Goal: Entertainment & Leisure: Consume media (video, audio)

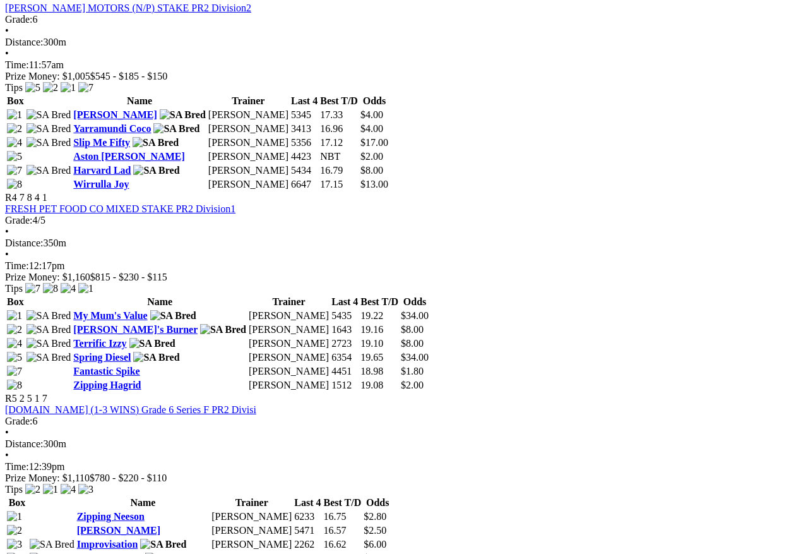
scroll to position [1053, 0]
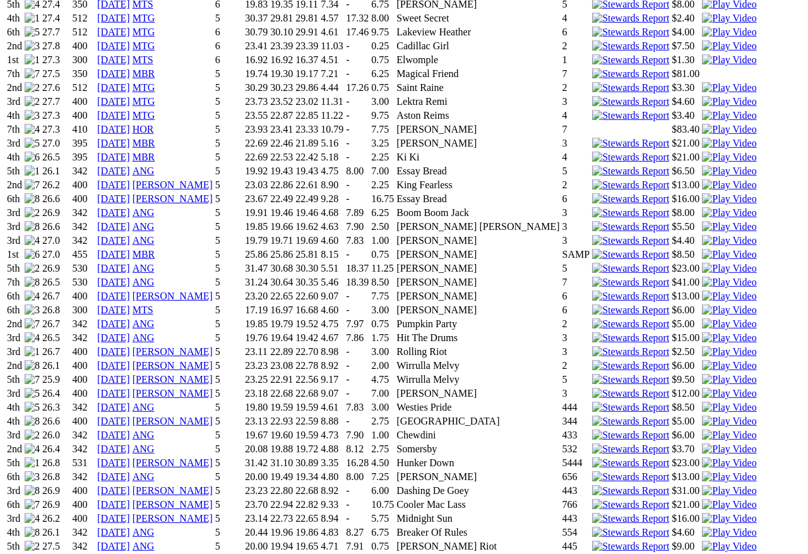
scroll to position [1226, 0]
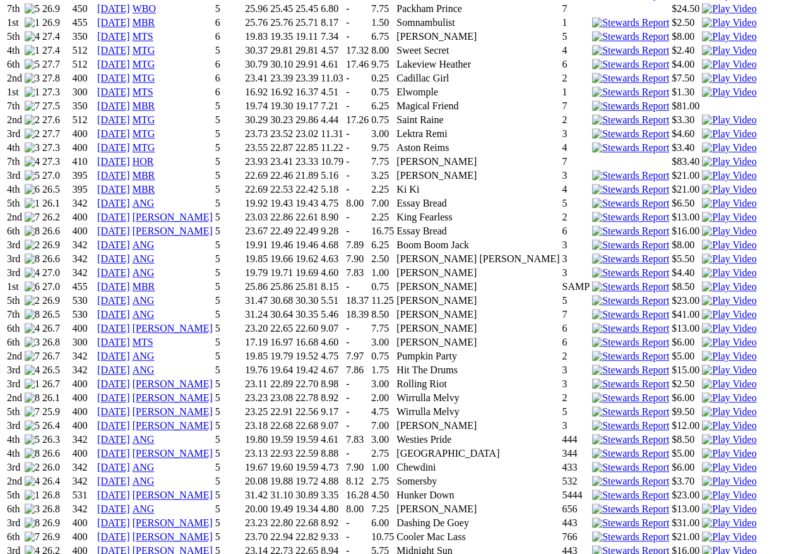
click at [702, 337] on img at bounding box center [729, 342] width 54 height 11
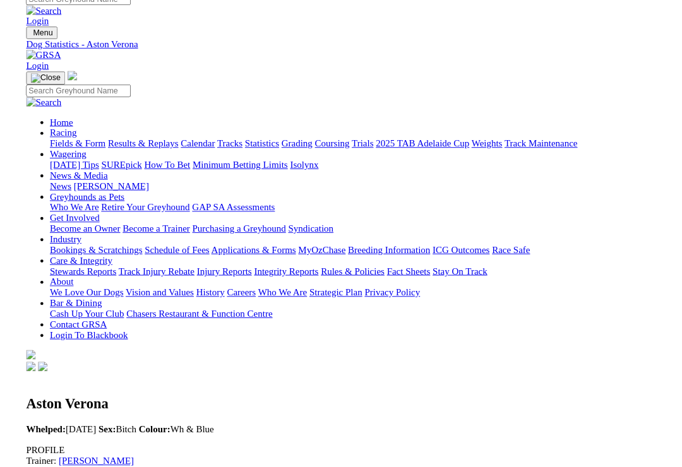
scroll to position [1049, 0]
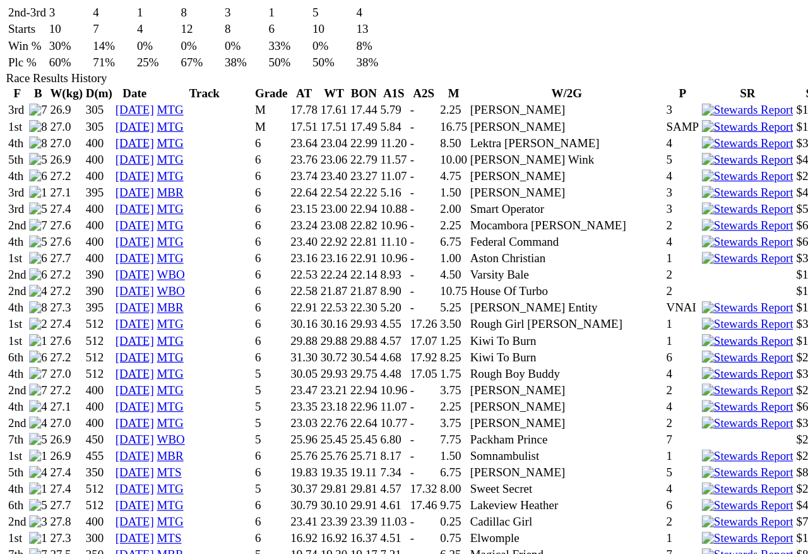
scroll to position [864, 0]
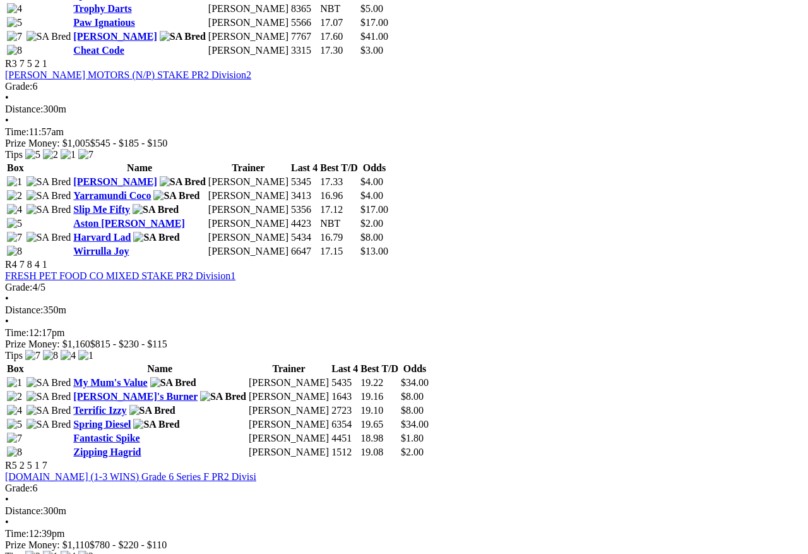
scroll to position [1087, 0]
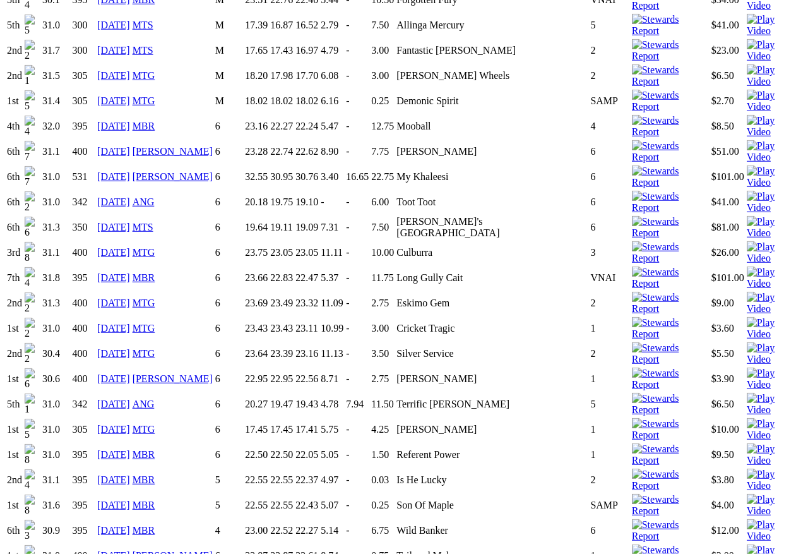
scroll to position [1091, 0]
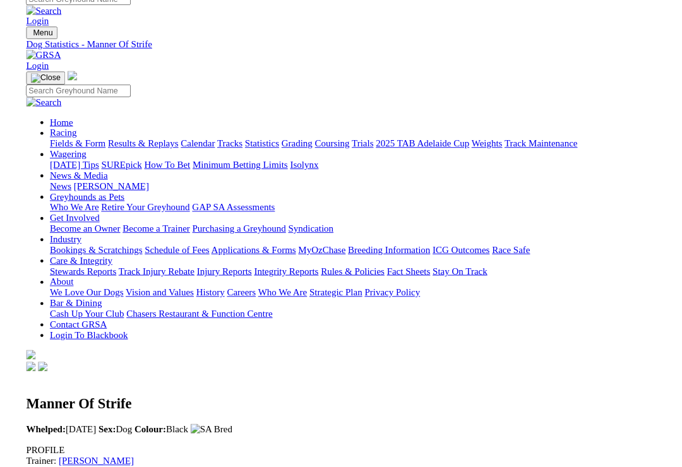
scroll to position [1108, 0]
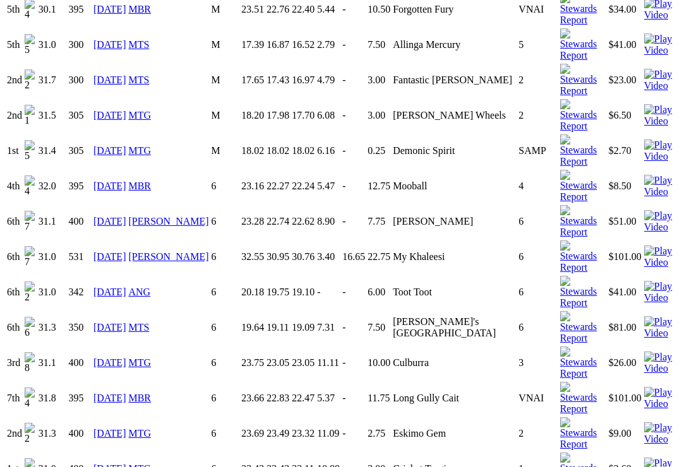
scroll to position [1099, 0]
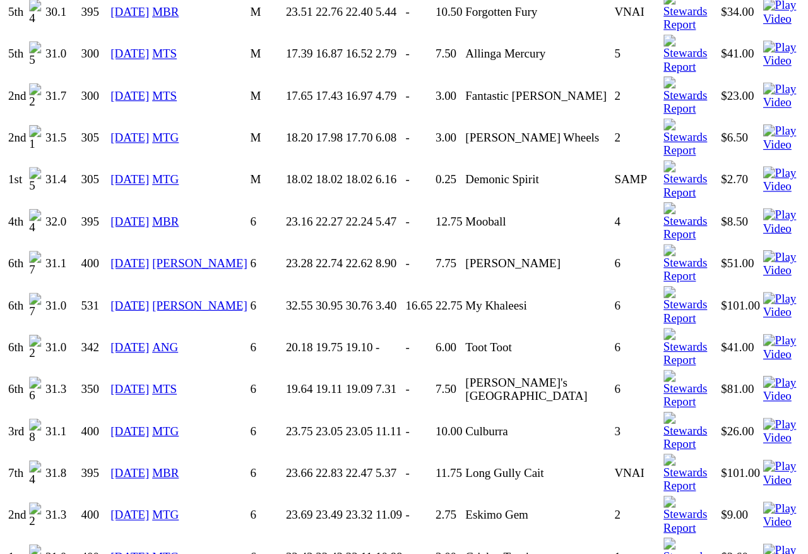
scroll to position [1098, 0]
